Goal: Navigation & Orientation: Find specific page/section

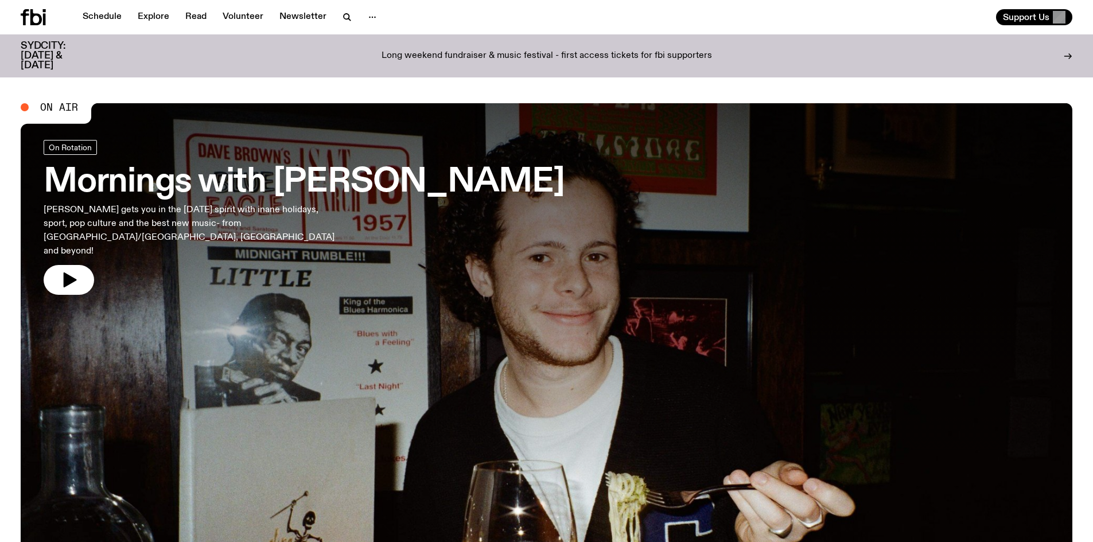
scroll to position [335, 0]
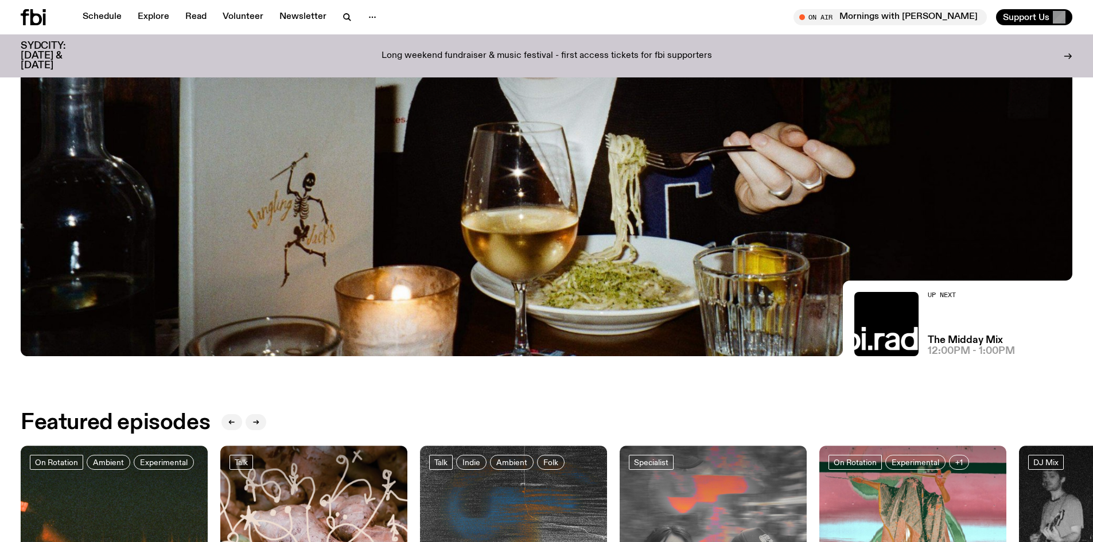
click at [1013, 347] on span "12:00pm - 1:00pm" at bounding box center [971, 352] width 87 height 10
click at [954, 295] on h2 "Up Next" at bounding box center [971, 295] width 87 height 6
click at [962, 340] on h3 "The Midday Mix" at bounding box center [965, 341] width 75 height 10
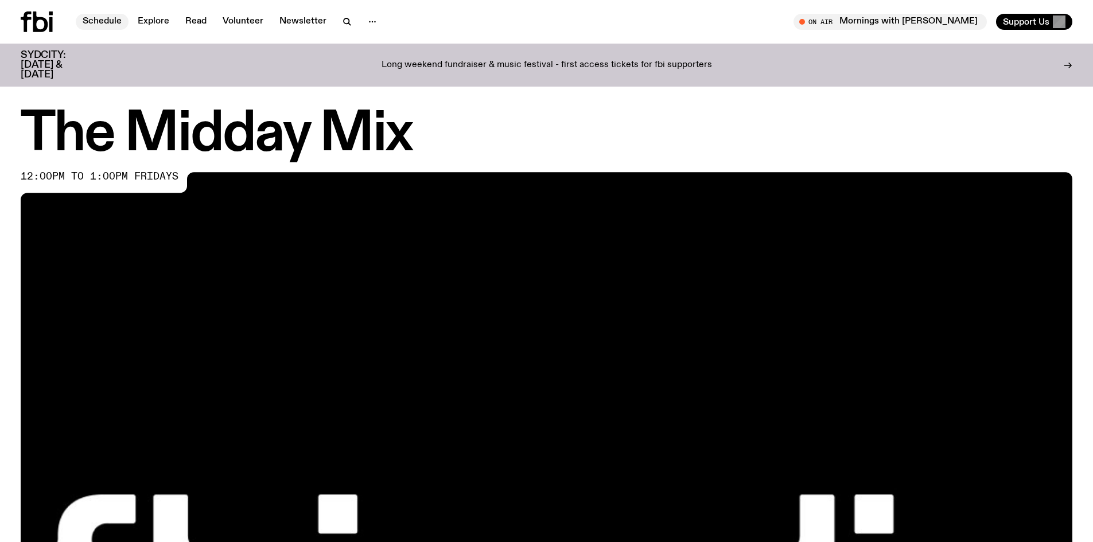
click at [95, 21] on link "Schedule" at bounding box center [102, 22] width 53 height 16
